Goal: Task Accomplishment & Management: Manage account settings

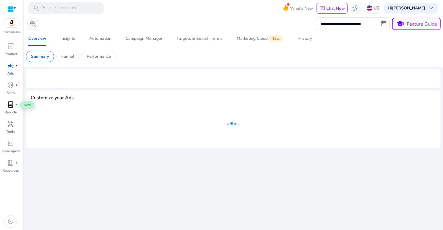
click at [11, 107] on span "lab_profile" at bounding box center [10, 104] width 7 height 7
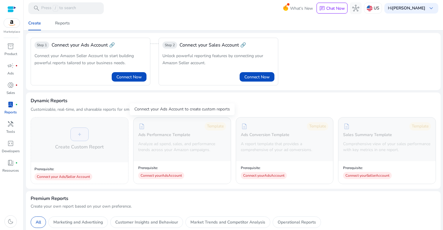
click at [187, 153] on div "description Template Ads Performance Template Analyze ad spend, sales, and perf…" at bounding box center [181, 138] width 97 height 42
click at [394, 7] on b "[PERSON_NAME]" at bounding box center [408, 8] width 33 height 6
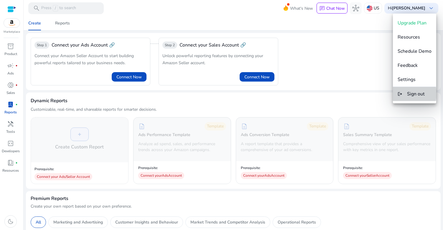
click at [403, 93] on button "logout Sign out" at bounding box center [414, 94] width 43 height 14
